Goal: Information Seeking & Learning: Learn about a topic

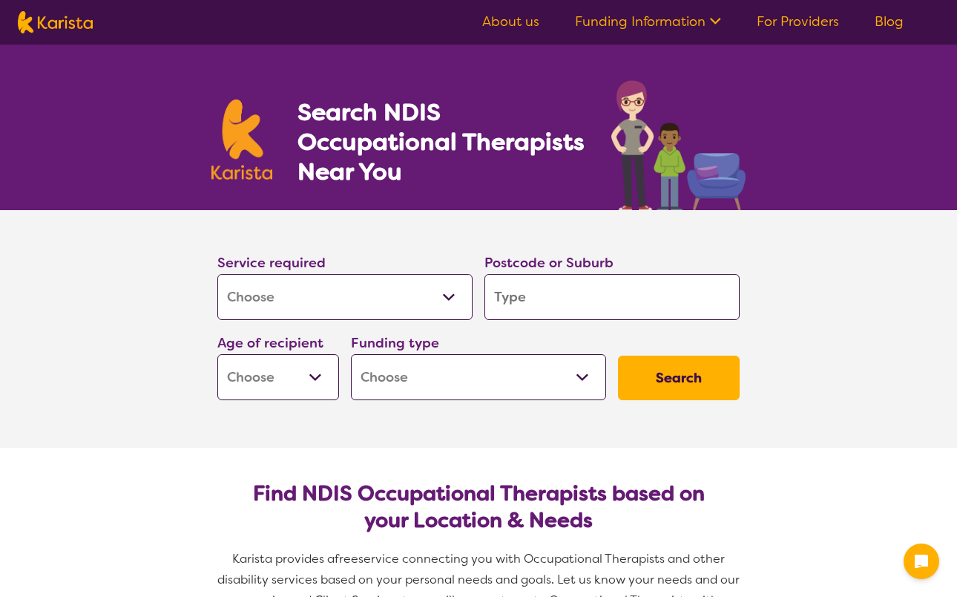
select select "[MEDICAL_DATA]"
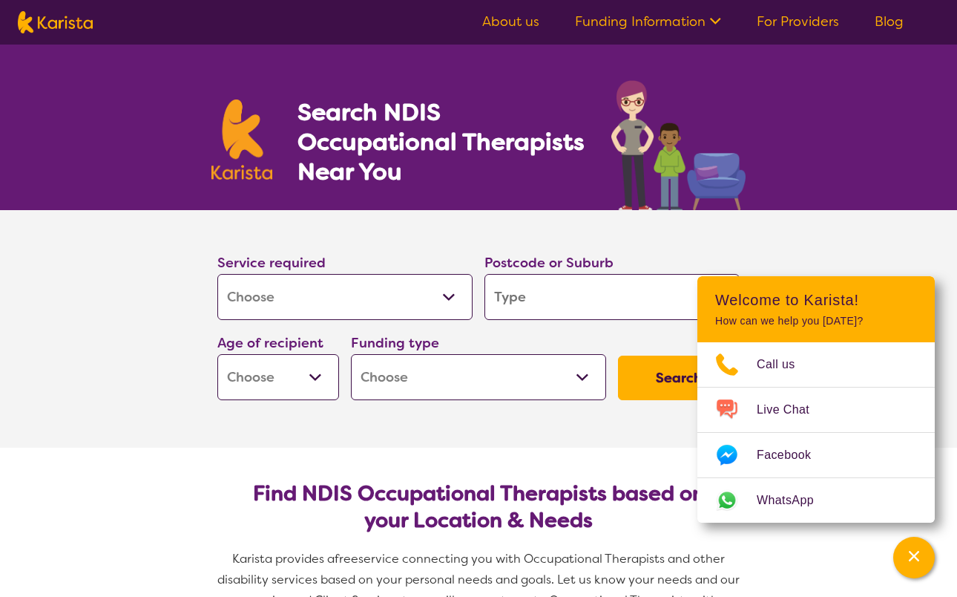
click at [521, 303] on input "search" at bounding box center [612, 297] width 255 height 46
type input "t"
type input "tr"
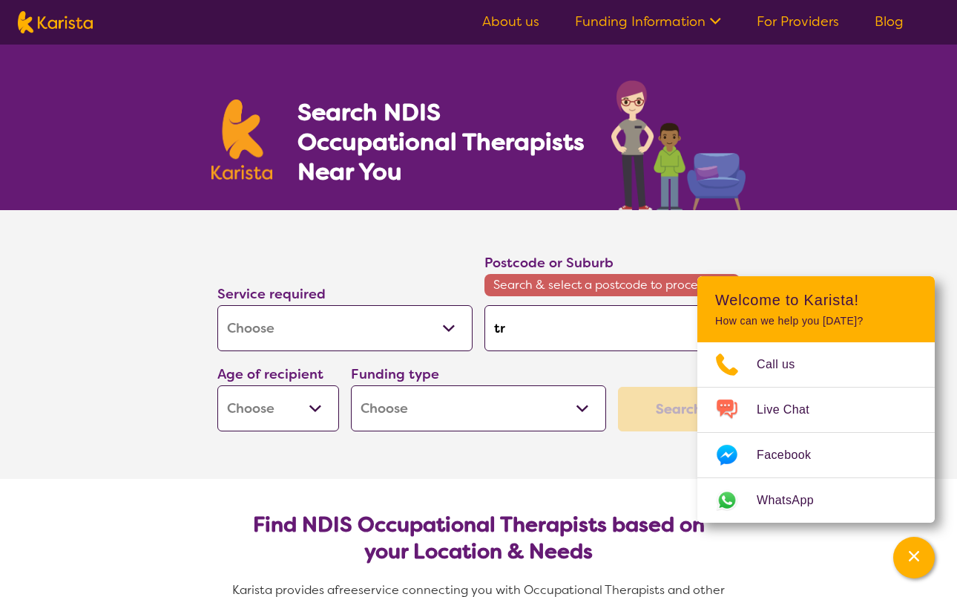
type input "tra"
type input "trar"
type input "trara"
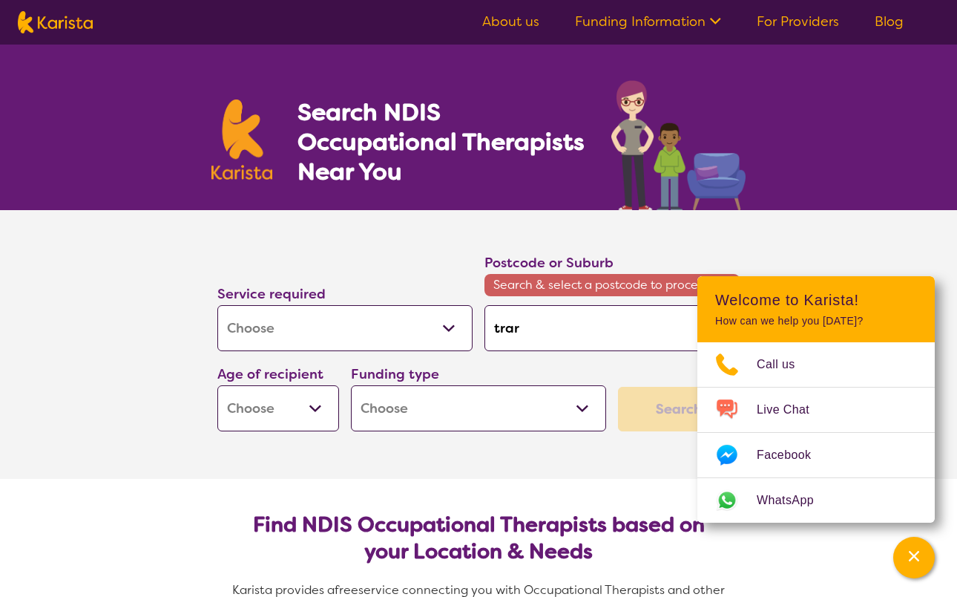
type input "trara"
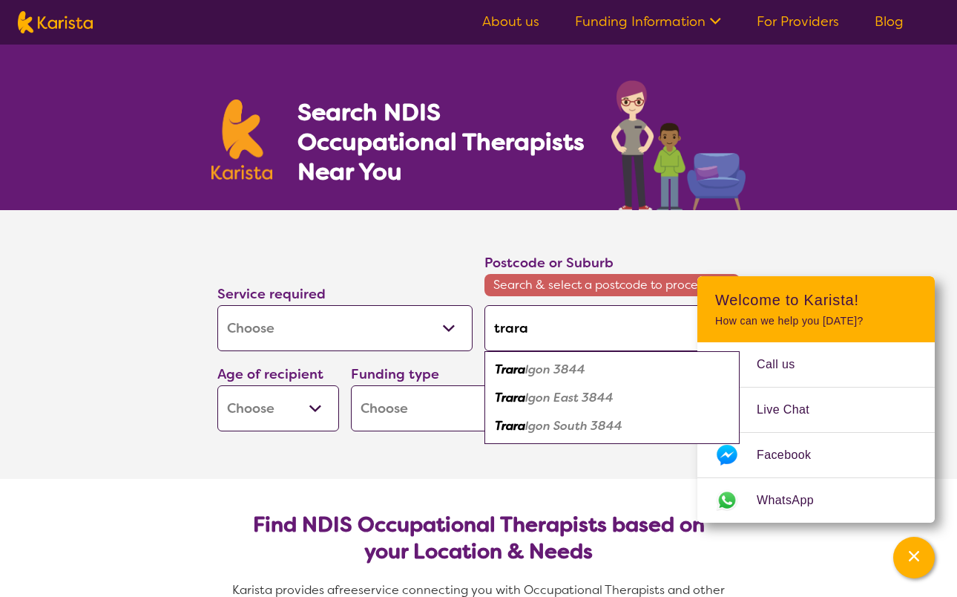
click at [536, 372] on em "lgon 3844" at bounding box center [555, 369] width 60 height 16
type input "3844"
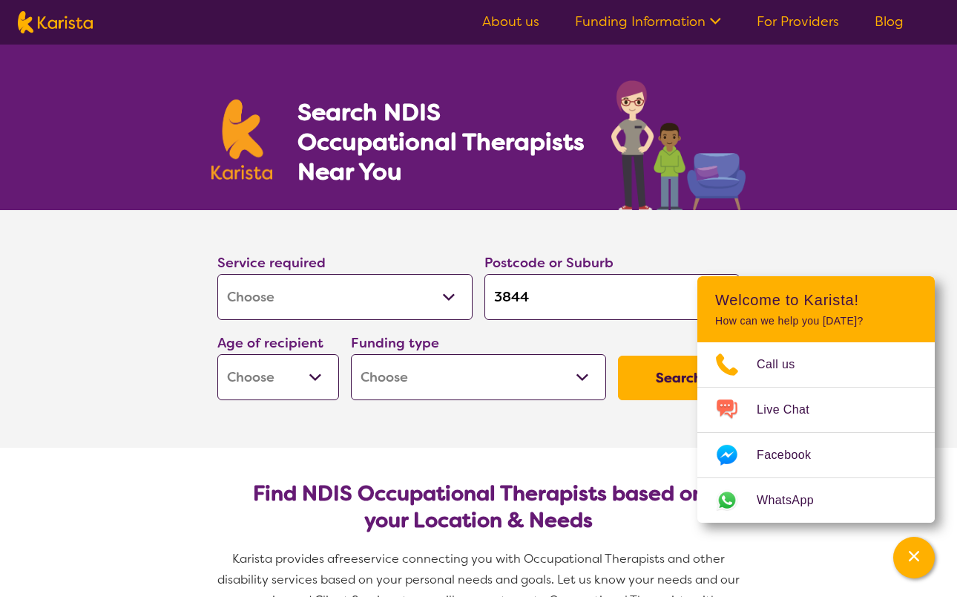
select select "EC"
select select "NDIS"
click at [664, 384] on button "Search" at bounding box center [679, 378] width 122 height 45
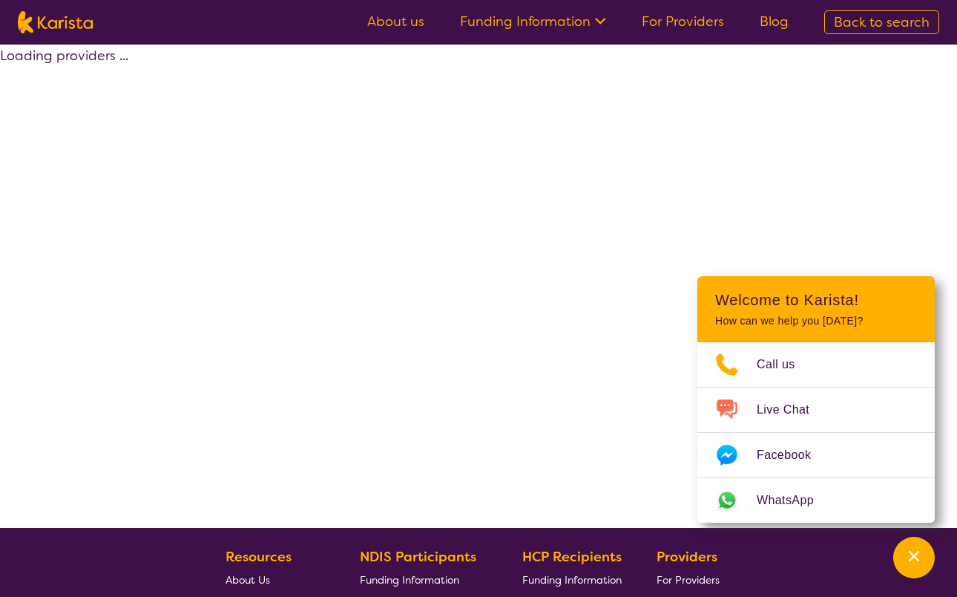
select select "by_score"
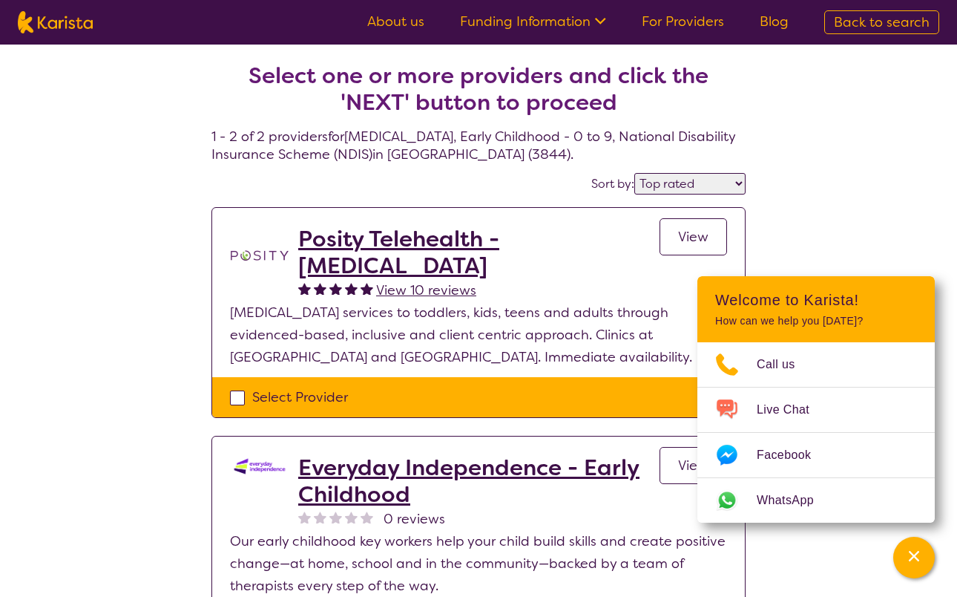
select select "[MEDICAL_DATA]"
select select "EC"
select select "NDIS"
select select "[MEDICAL_DATA]"
select select "EC"
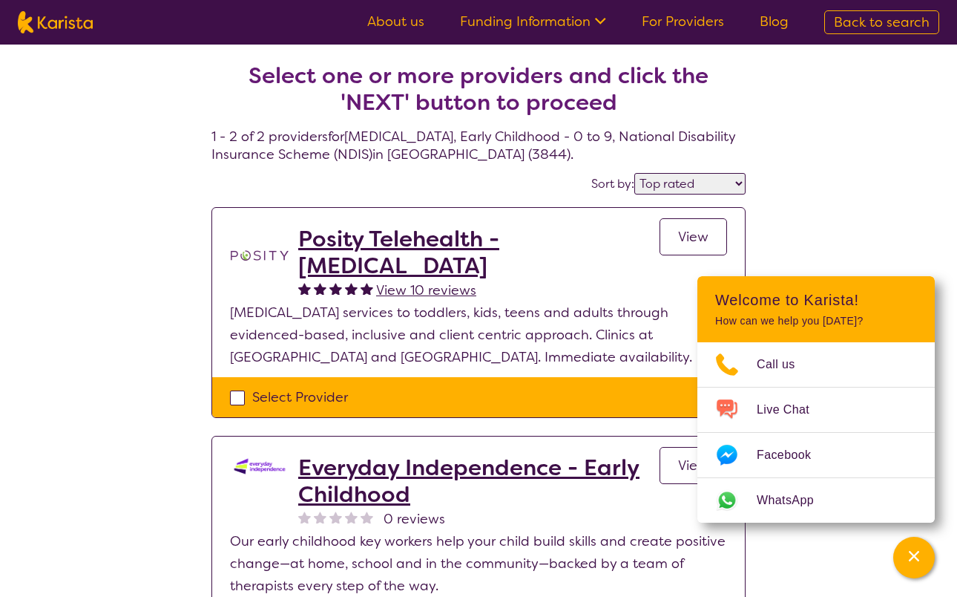
select select "NDIS"
